Goal: Obtain resource: Download file/media

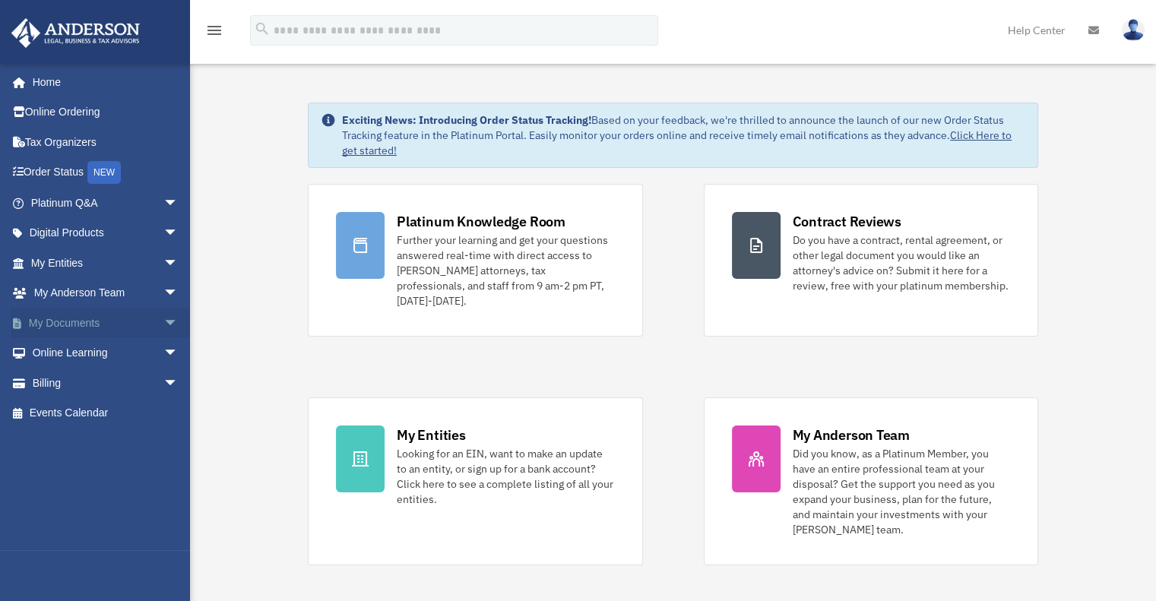
click at [163, 322] on span "arrow_drop_down" at bounding box center [178, 323] width 30 height 31
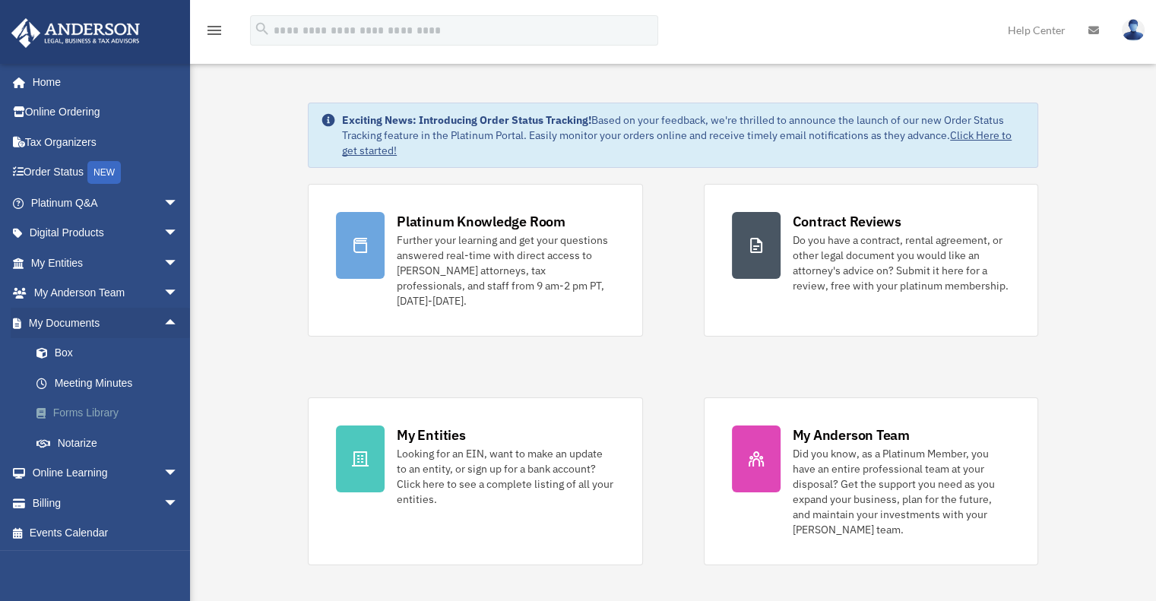
click at [94, 412] on link "Forms Library" at bounding box center [111, 413] width 180 height 30
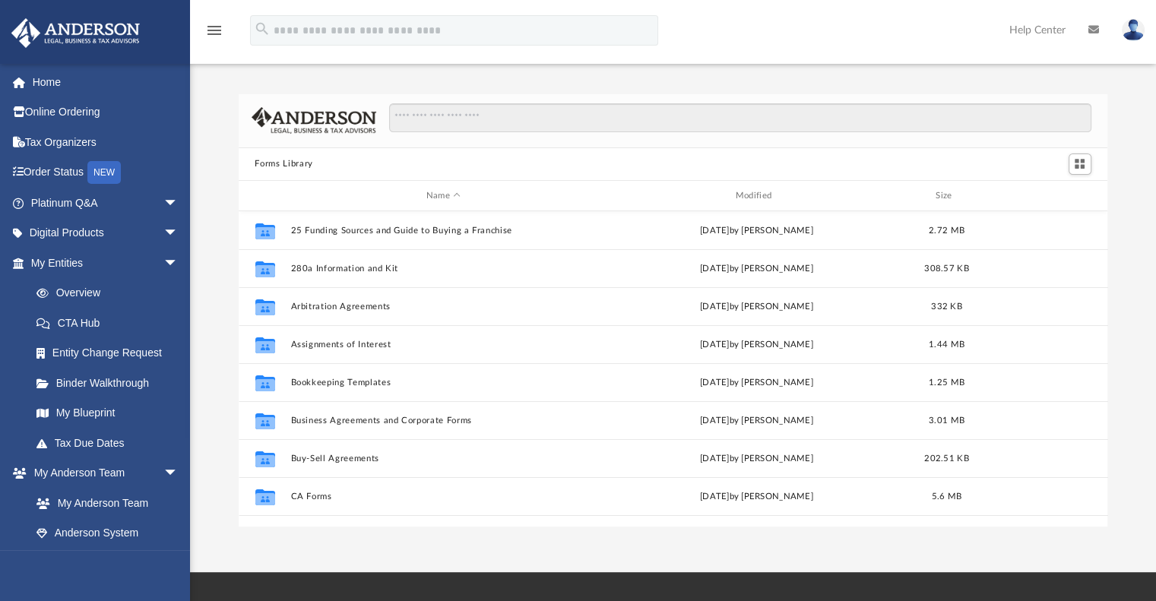
scroll to position [334, 858]
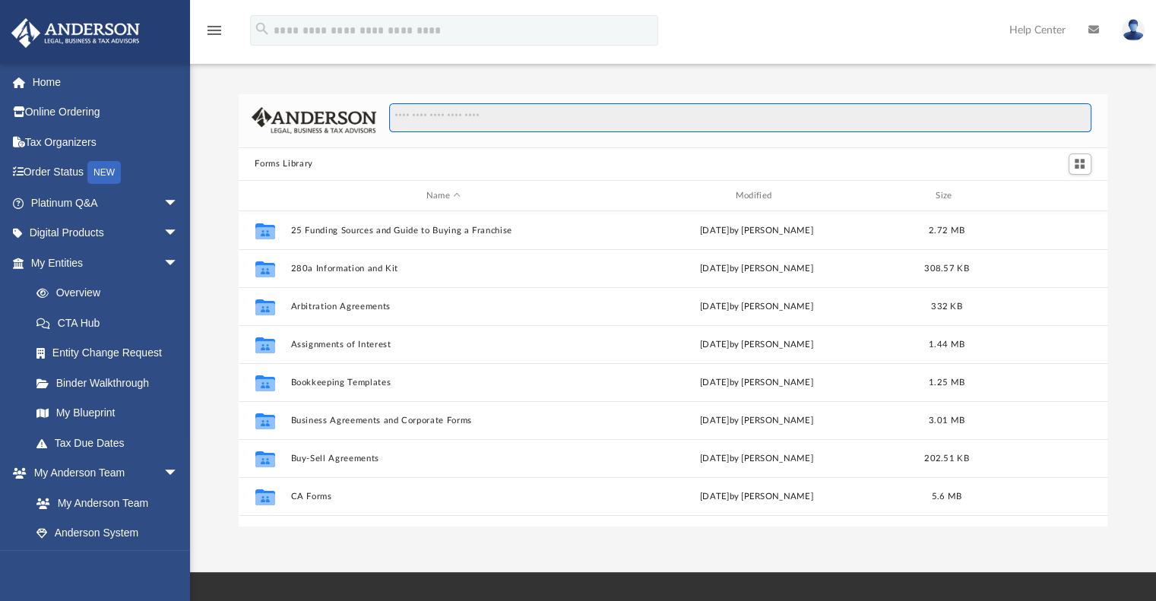
click at [530, 113] on input "Search files and folders" at bounding box center [740, 117] width 702 height 29
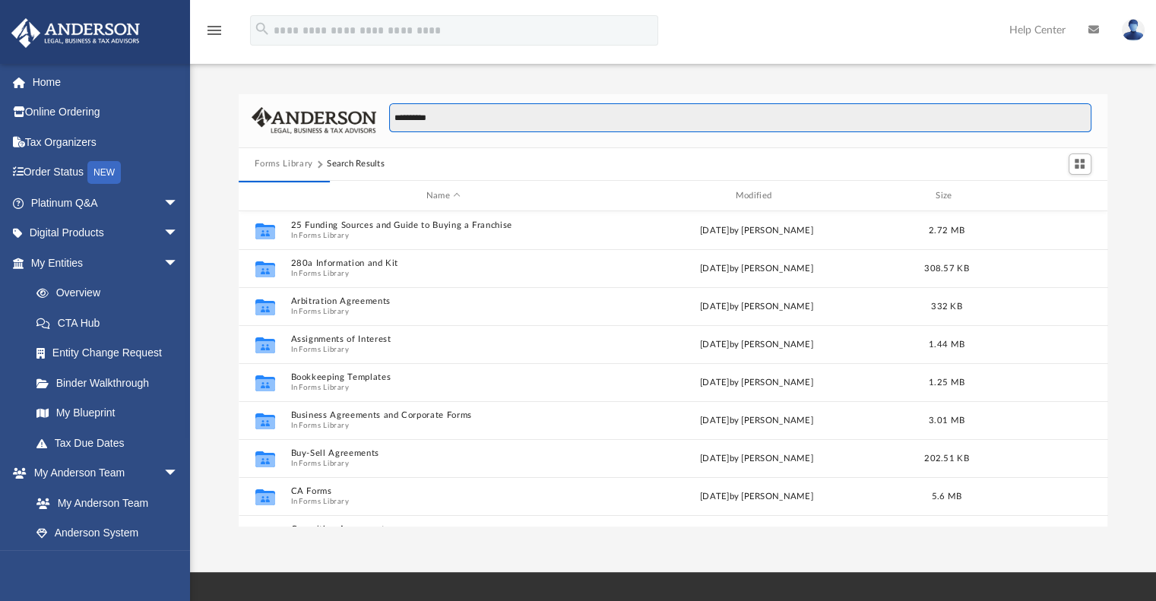
type input "**********"
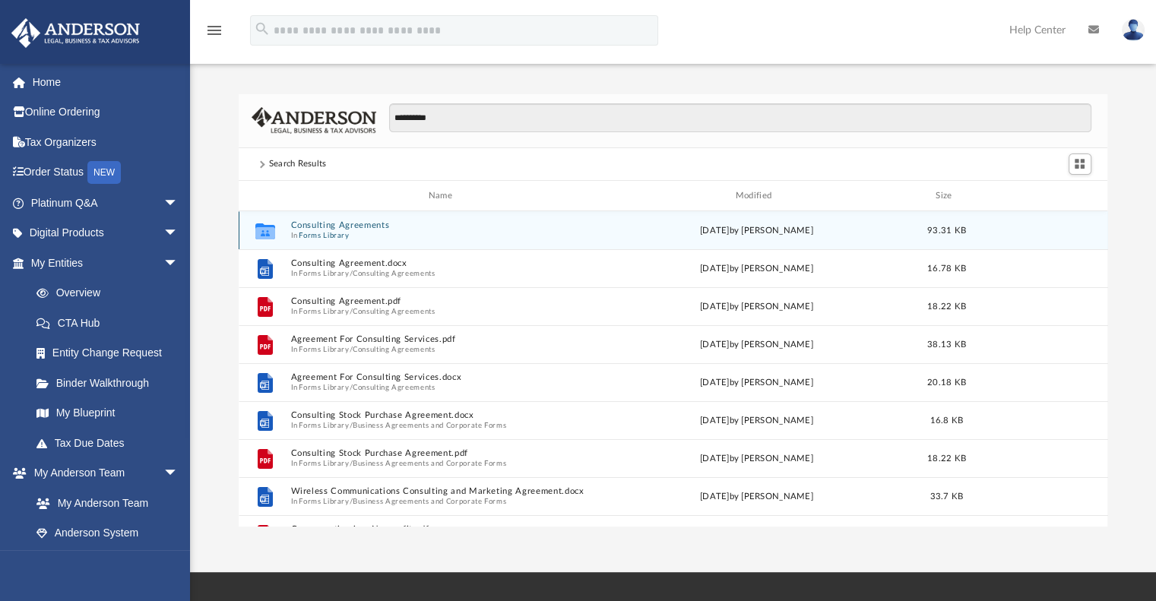
click at [326, 219] on div "Collaborated Folder Consulting Agreements In Forms Library Wed Oct 5 2022 by Ma…" at bounding box center [674, 230] width 870 height 38
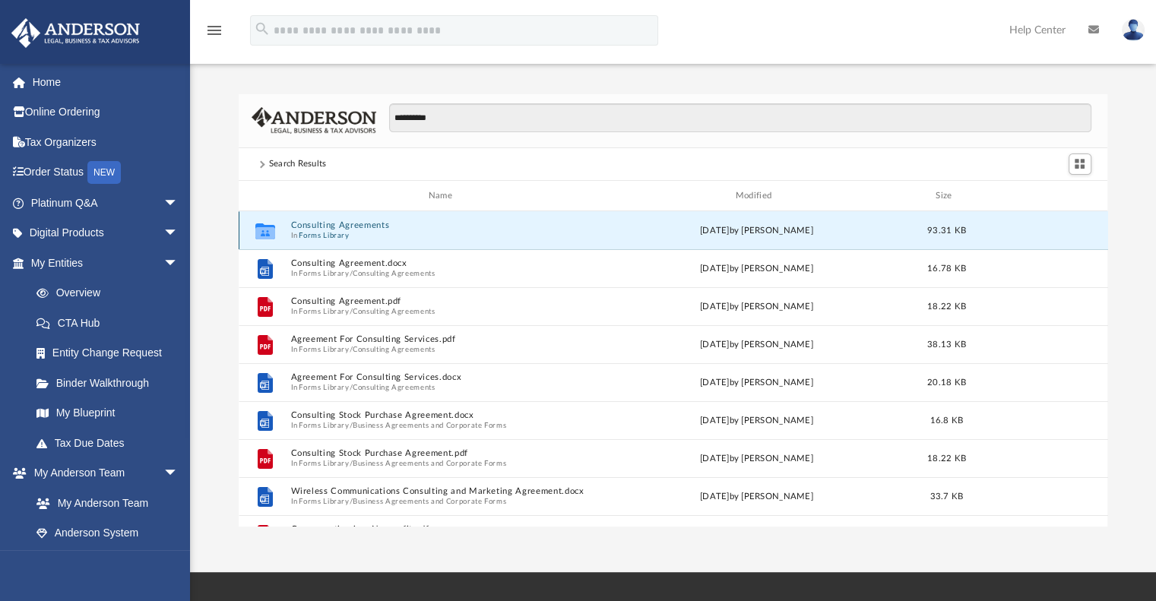
click at [335, 223] on button "Consulting Agreements" at bounding box center [443, 226] width 306 height 10
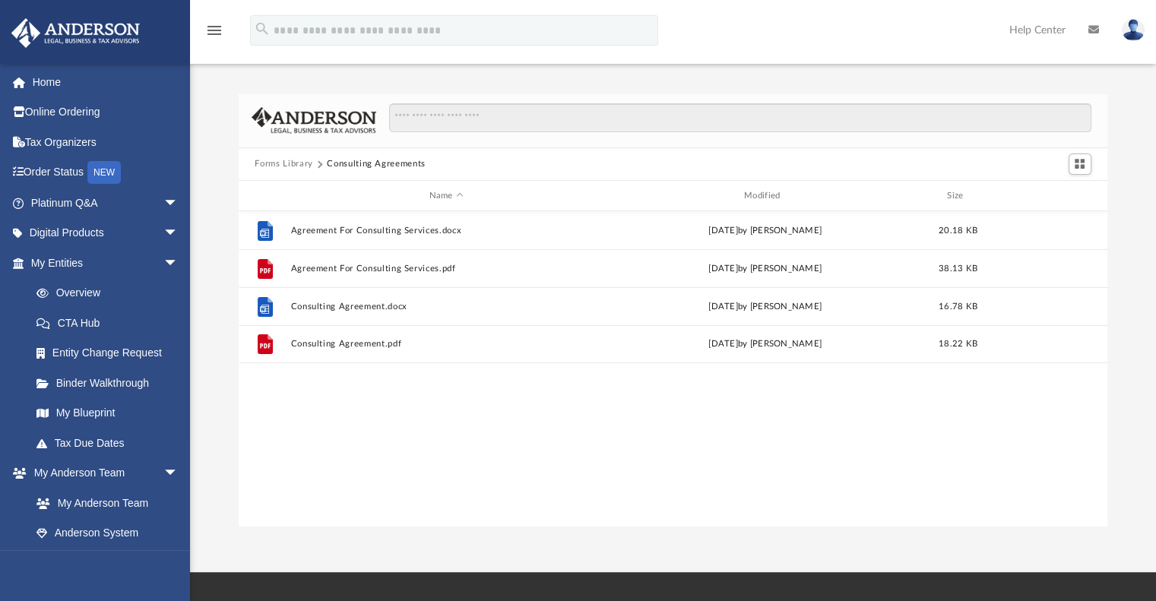
click at [298, 160] on button "Forms Library" at bounding box center [284, 164] width 58 height 14
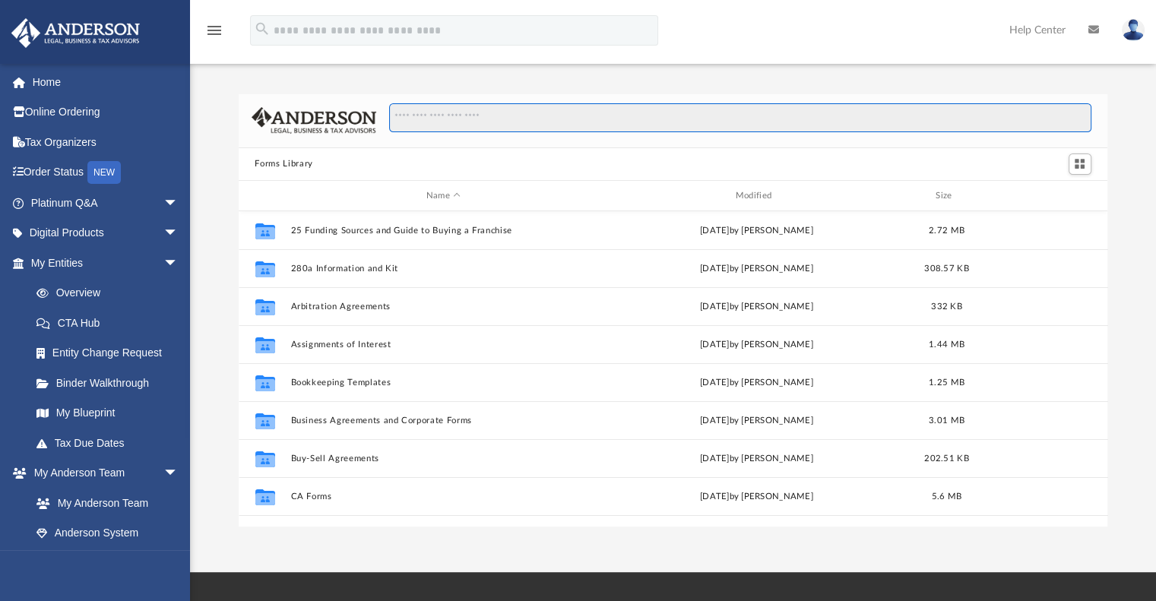
click at [480, 122] on input "Search files and folders" at bounding box center [740, 117] width 702 height 29
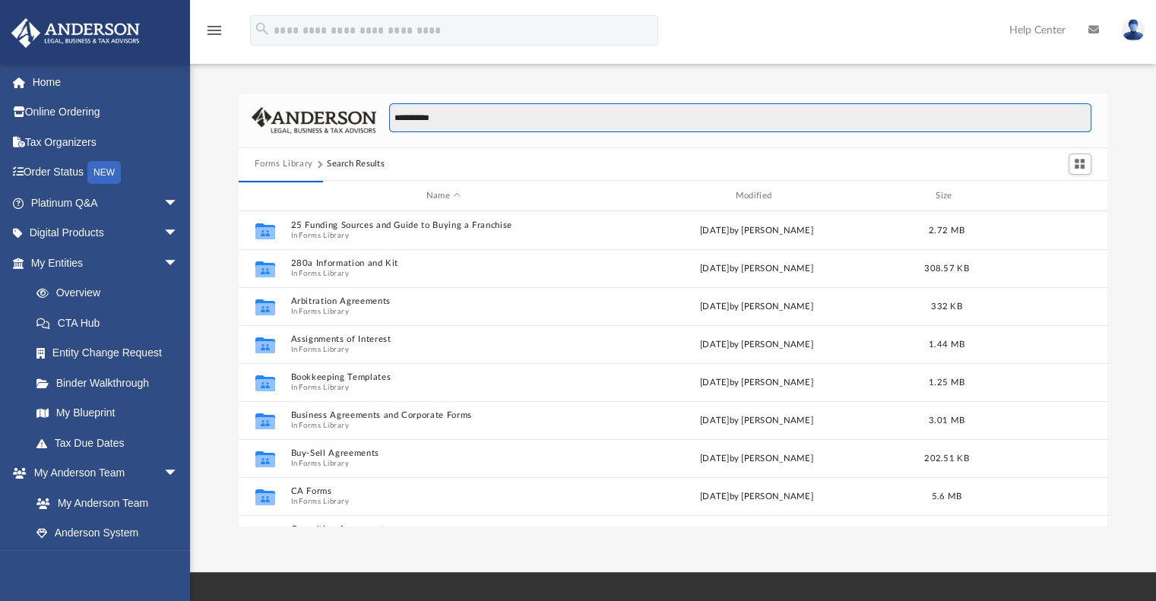
type input "**********"
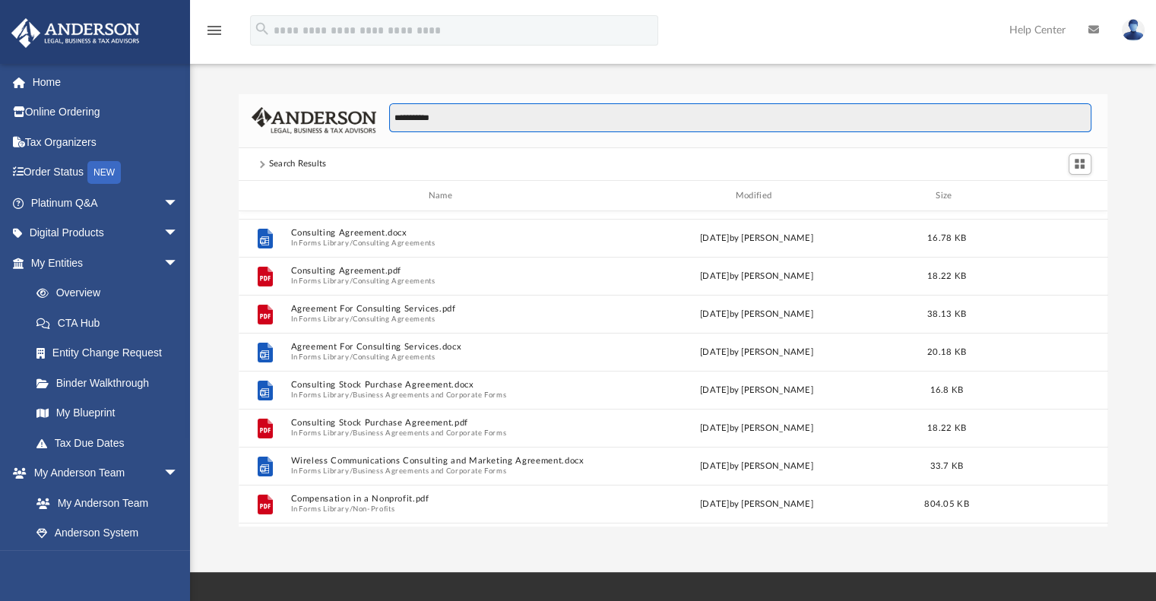
scroll to position [0, 0]
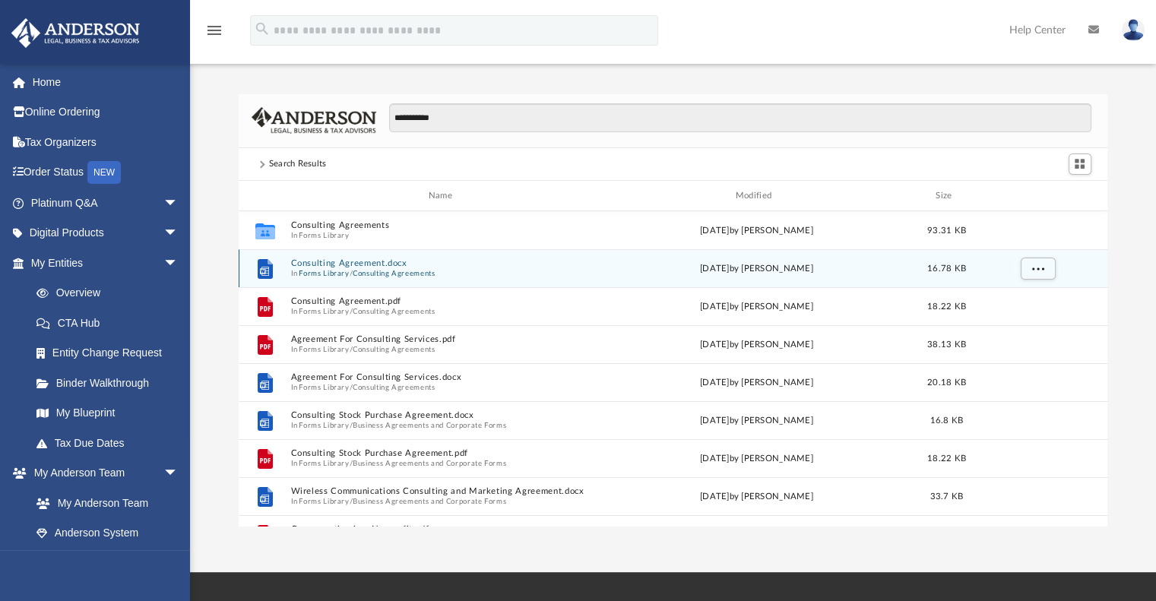
click at [347, 262] on button "Consulting Agreement.docx" at bounding box center [443, 264] width 306 height 10
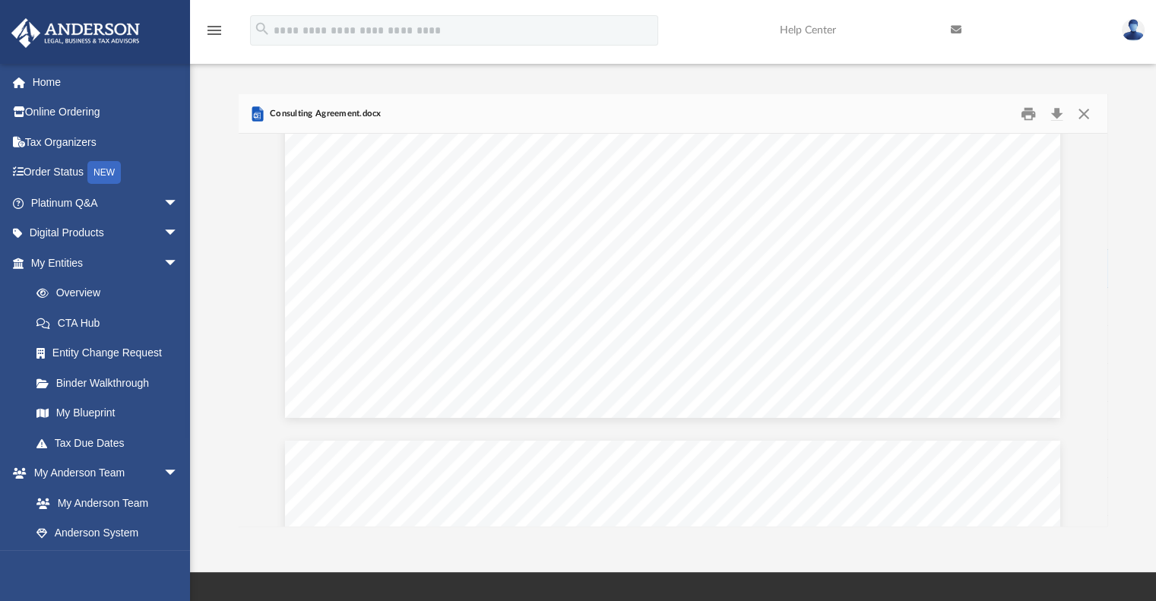
scroll to position [730, 0]
click at [1053, 115] on button "Download" at bounding box center [1057, 114] width 27 height 24
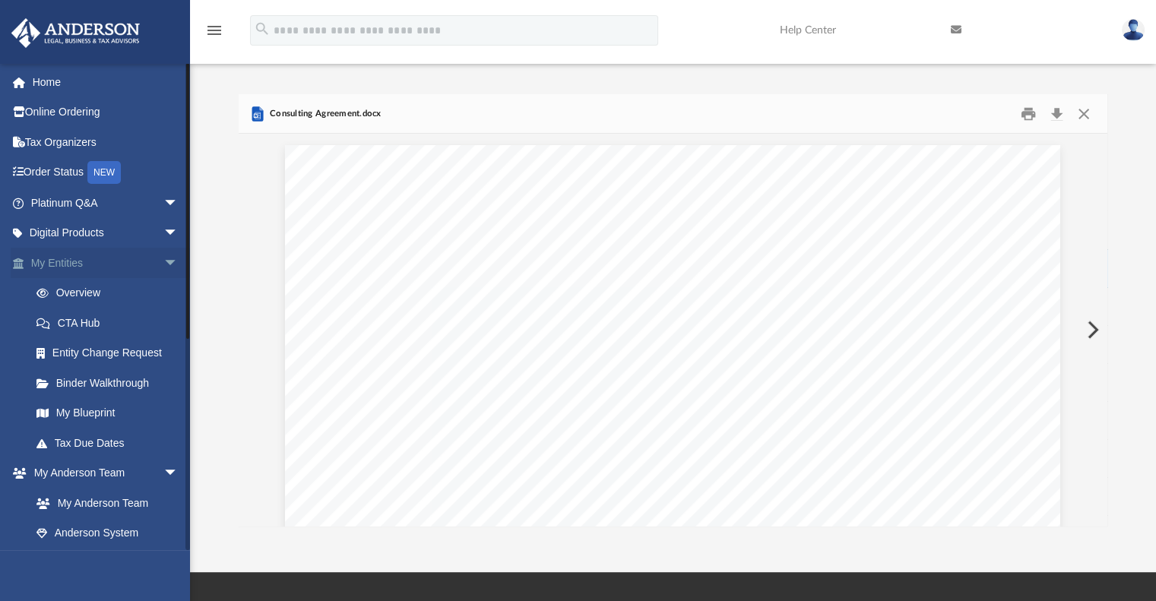
click at [103, 269] on link "My Entities arrow_drop_down" at bounding box center [106, 263] width 191 height 30
click at [163, 262] on span "arrow_drop_down" at bounding box center [178, 263] width 30 height 31
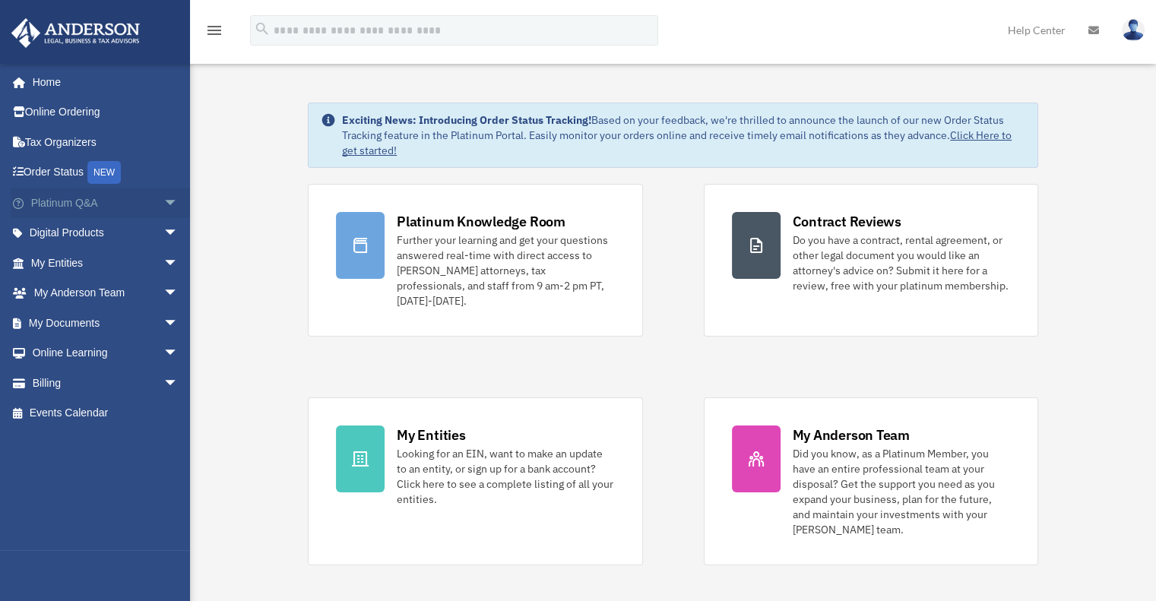
click at [163, 203] on span "arrow_drop_down" at bounding box center [178, 203] width 30 height 31
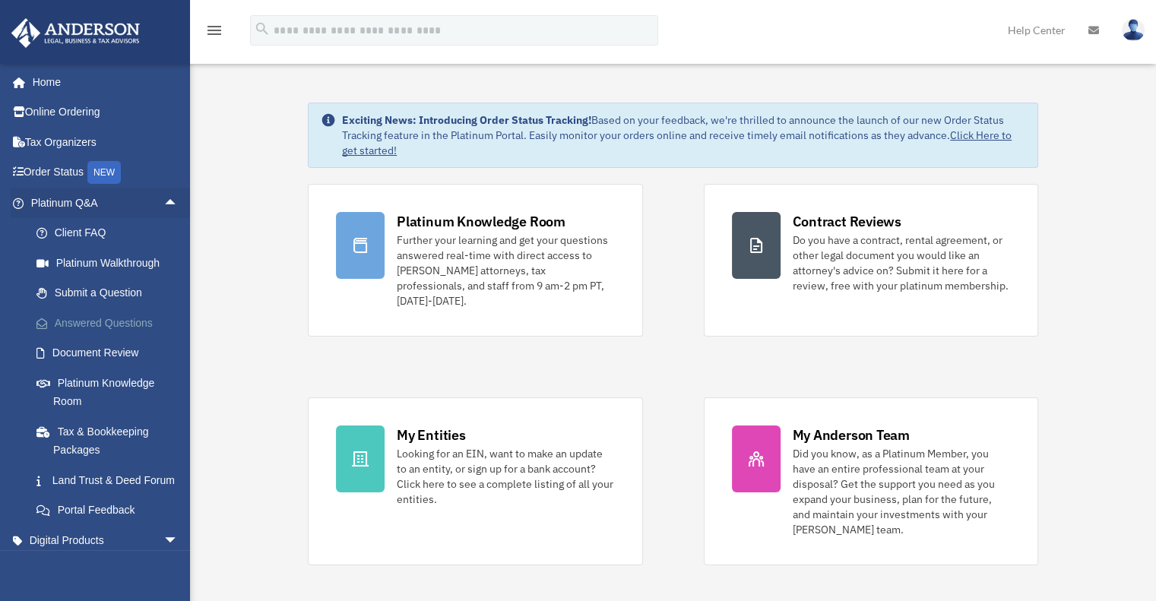
click at [104, 316] on link "Answered Questions" at bounding box center [111, 323] width 180 height 30
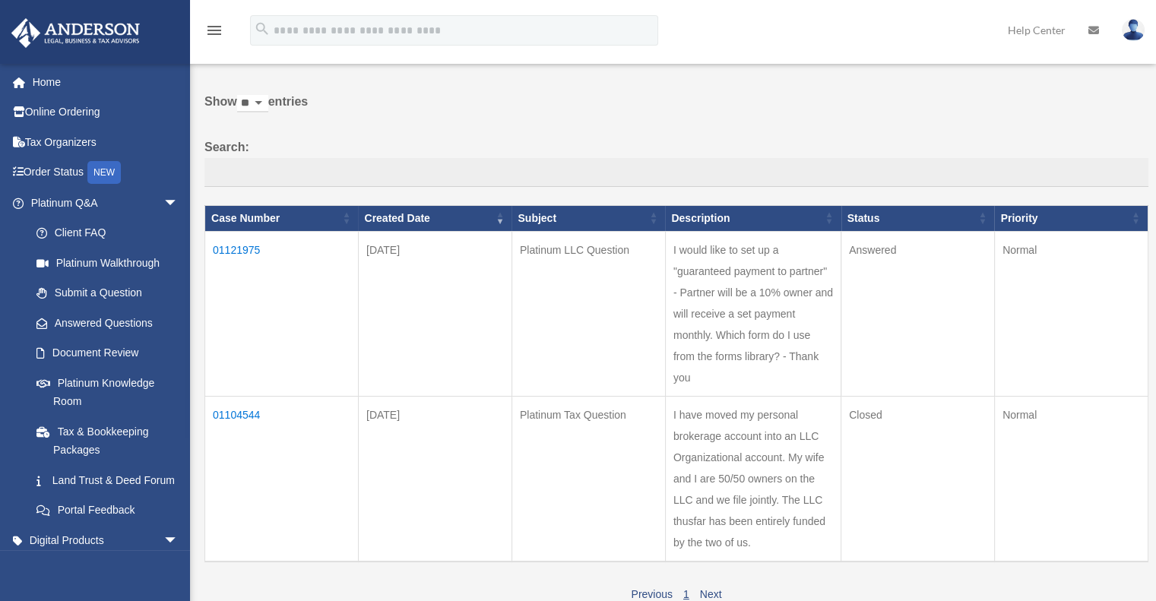
scroll to position [59, 0]
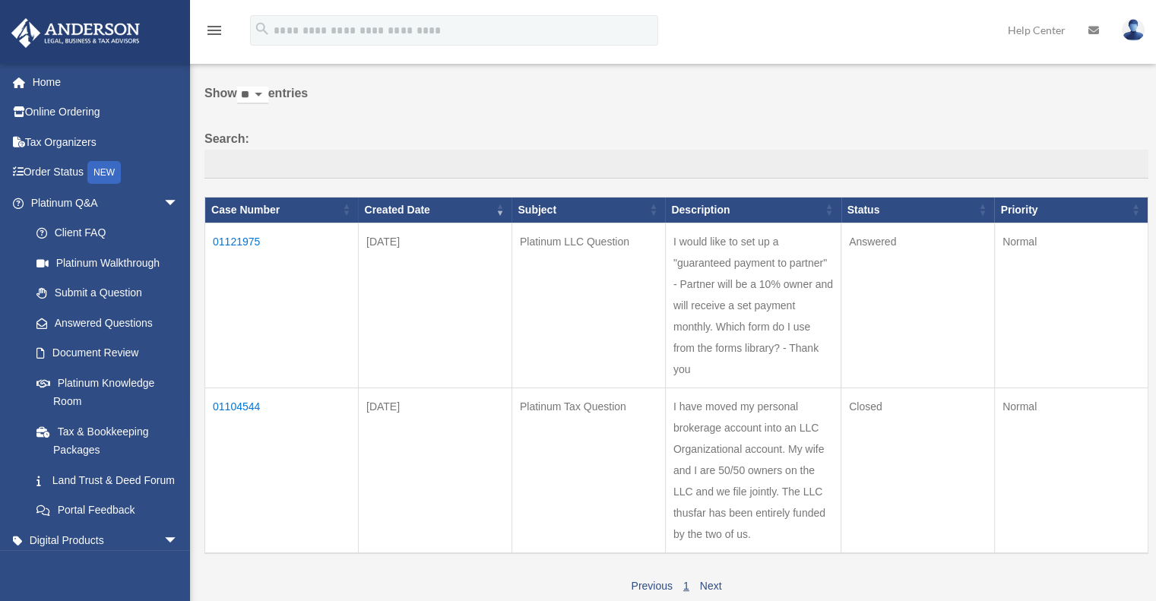
click at [243, 240] on td "01121975" at bounding box center [282, 305] width 154 height 165
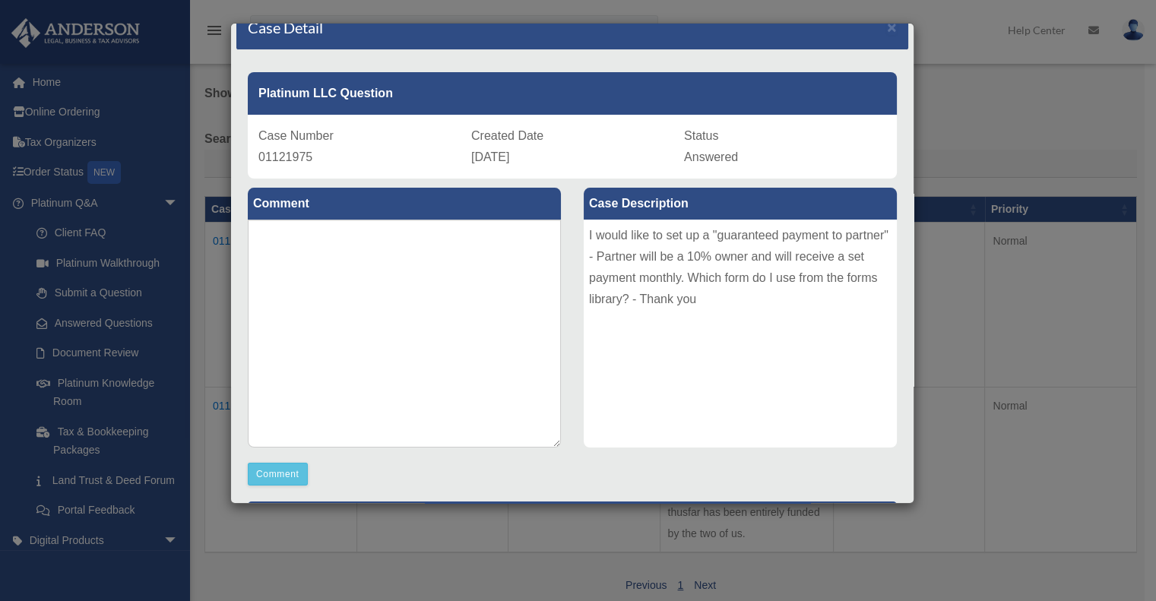
scroll to position [0, 0]
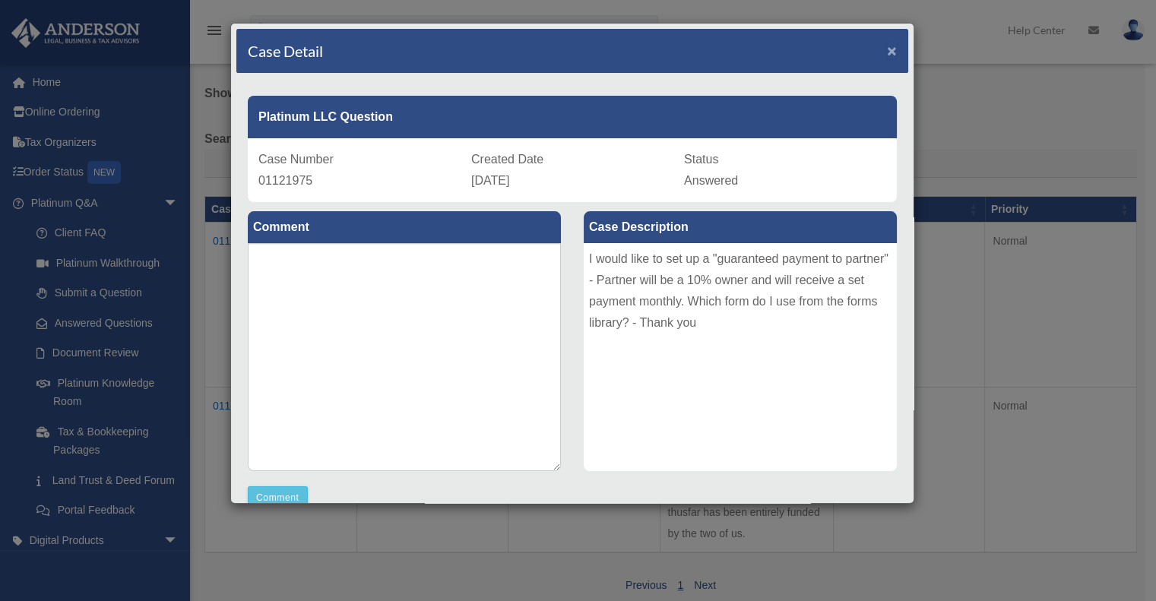
click at [887, 47] on span "×" at bounding box center [892, 50] width 10 height 17
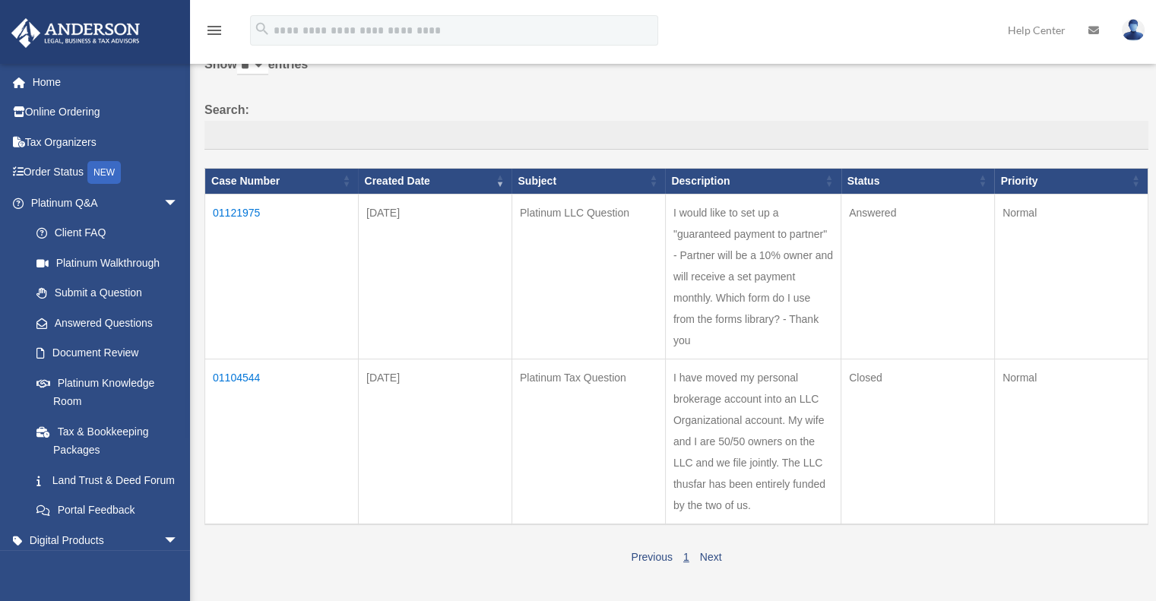
scroll to position [97, 0]
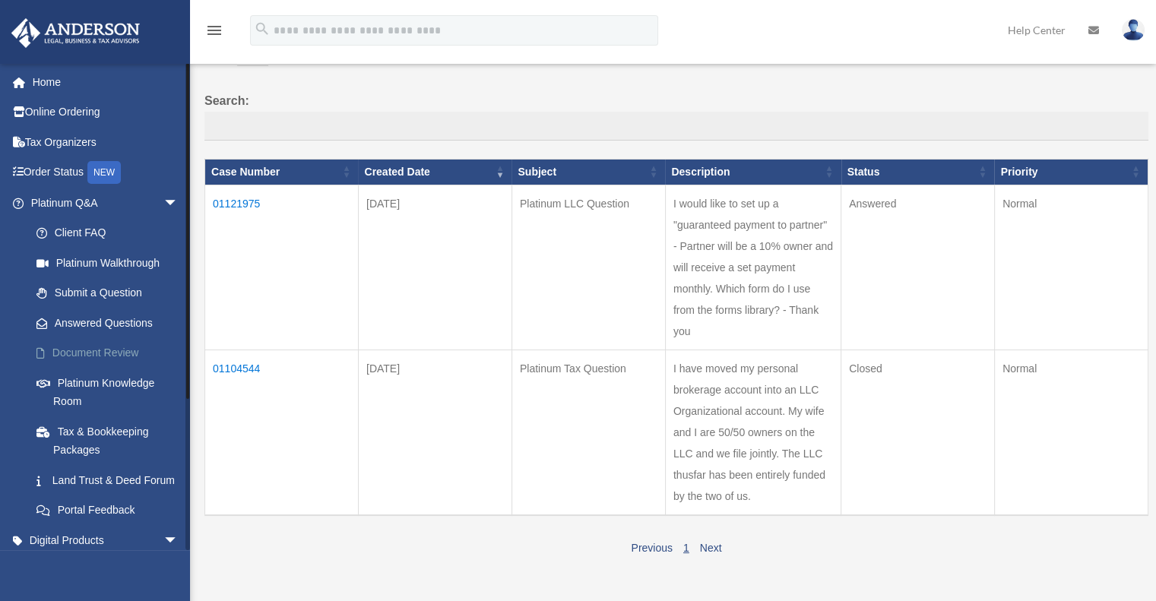
click at [93, 344] on link "Document Review" at bounding box center [111, 353] width 180 height 30
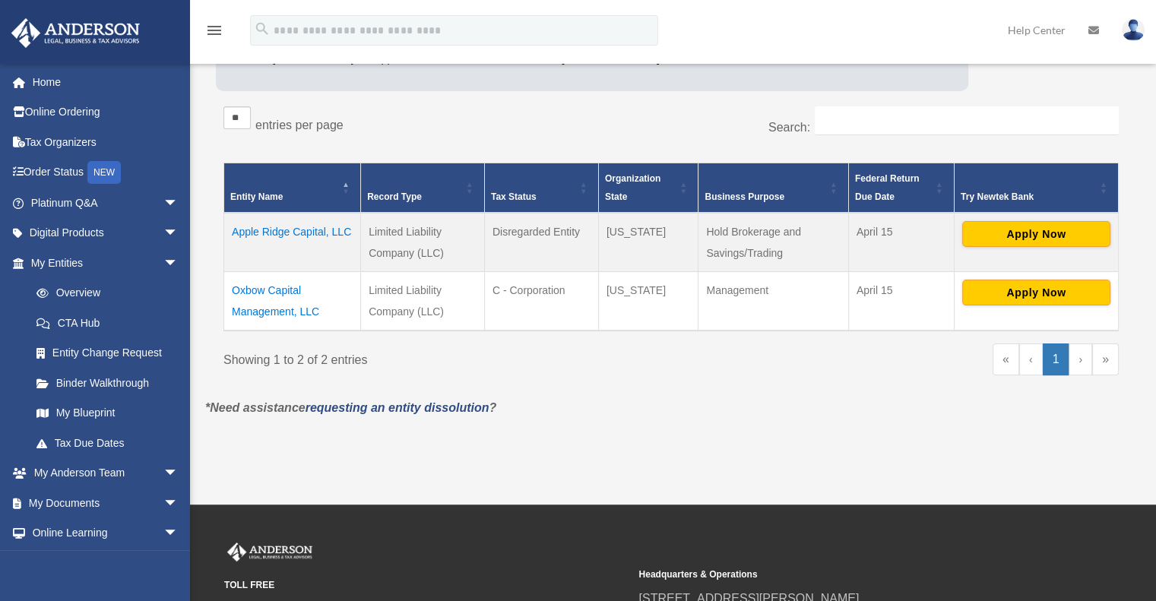
scroll to position [220, 0]
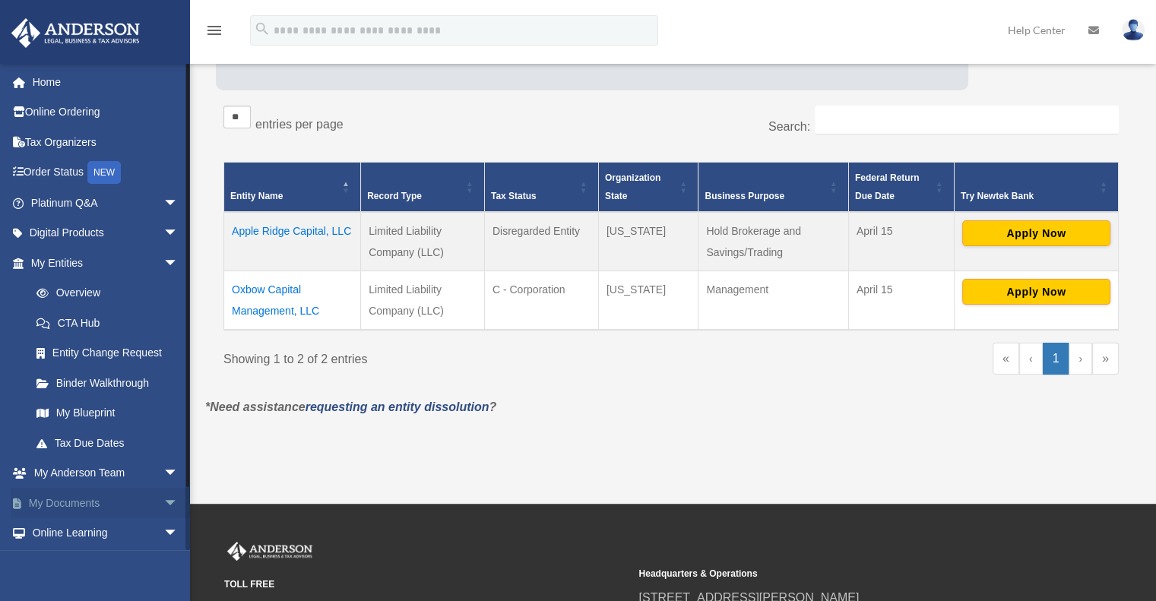
click at [100, 500] on link "My Documents arrow_drop_down" at bounding box center [106, 503] width 191 height 30
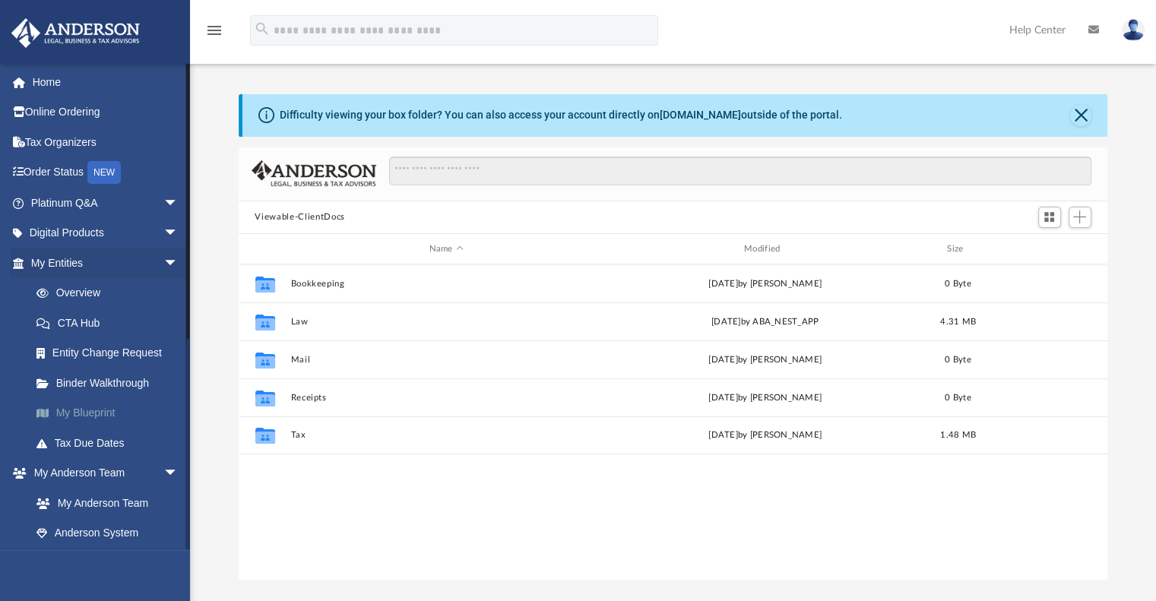
scroll to position [334, 858]
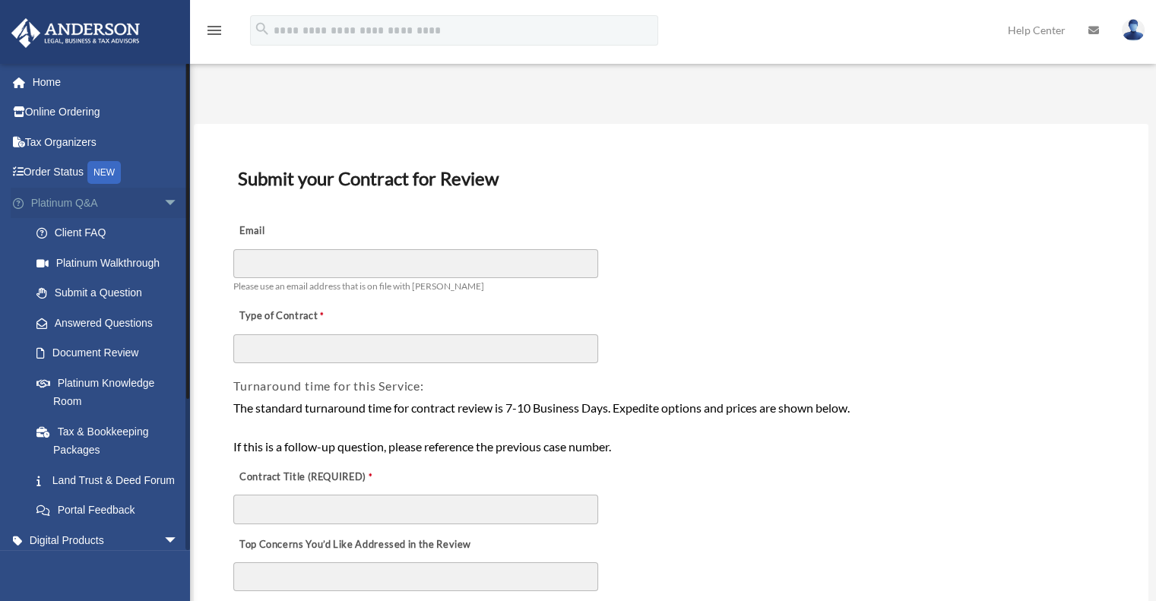
click at [93, 200] on link "Platinum Q&A arrow_drop_down" at bounding box center [106, 203] width 191 height 30
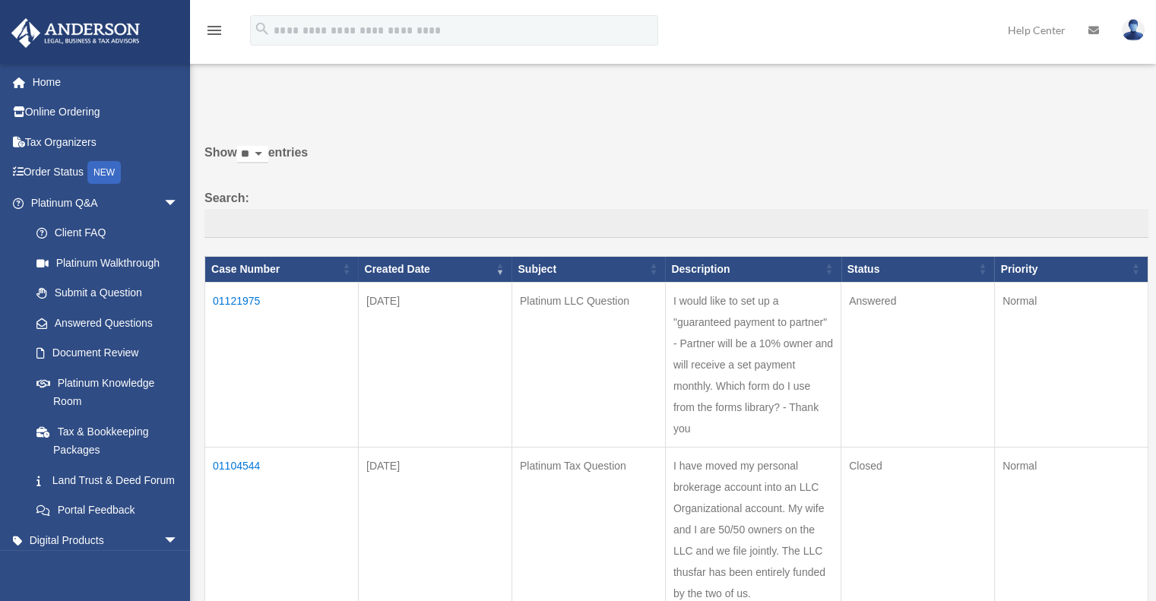
scroll to position [11, 0]
